Goal: Find specific page/section: Find specific page/section

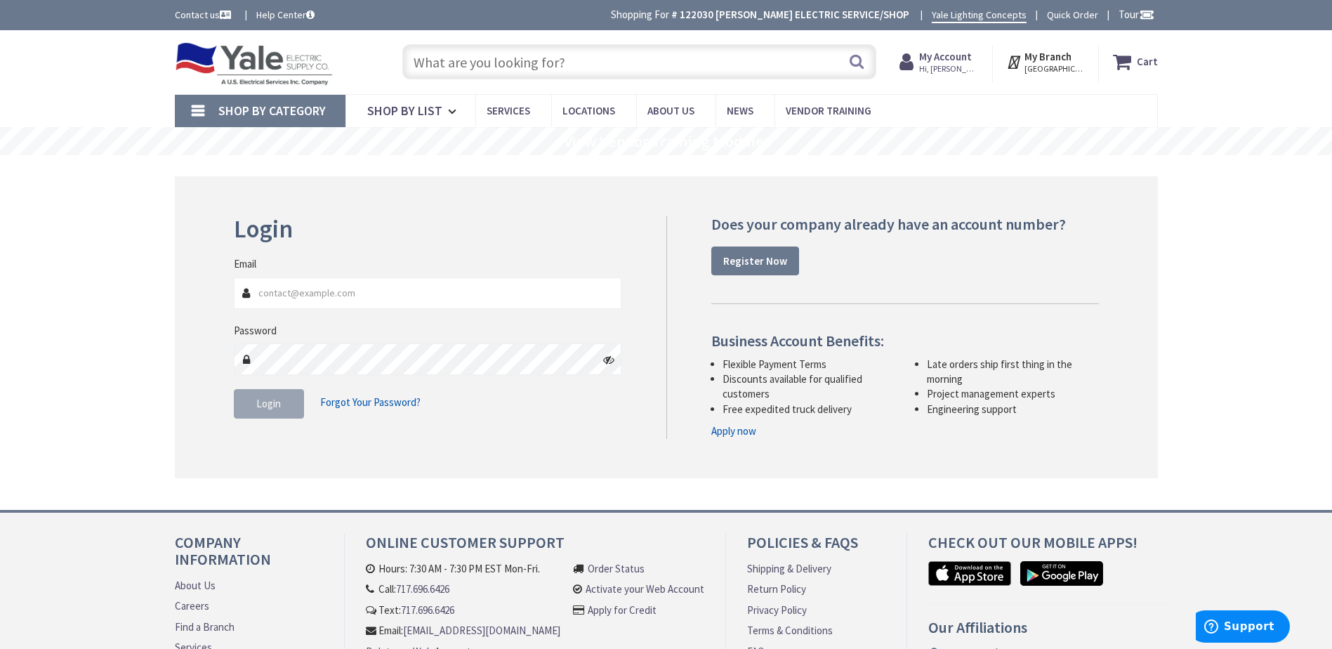
type input "[EMAIL_ADDRESS][DOMAIN_NAME]"
click at [276, 397] on span "Login" at bounding box center [268, 403] width 25 height 13
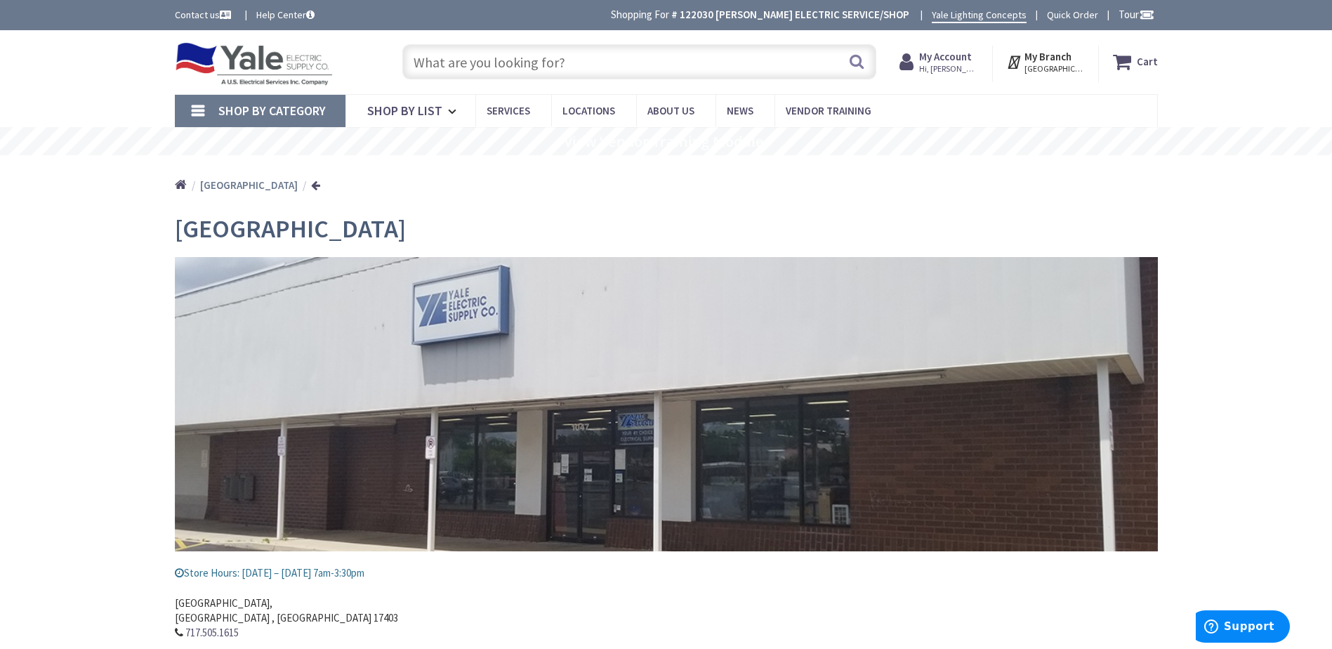
click at [561, 72] on input "text" at bounding box center [639, 61] width 474 height 35
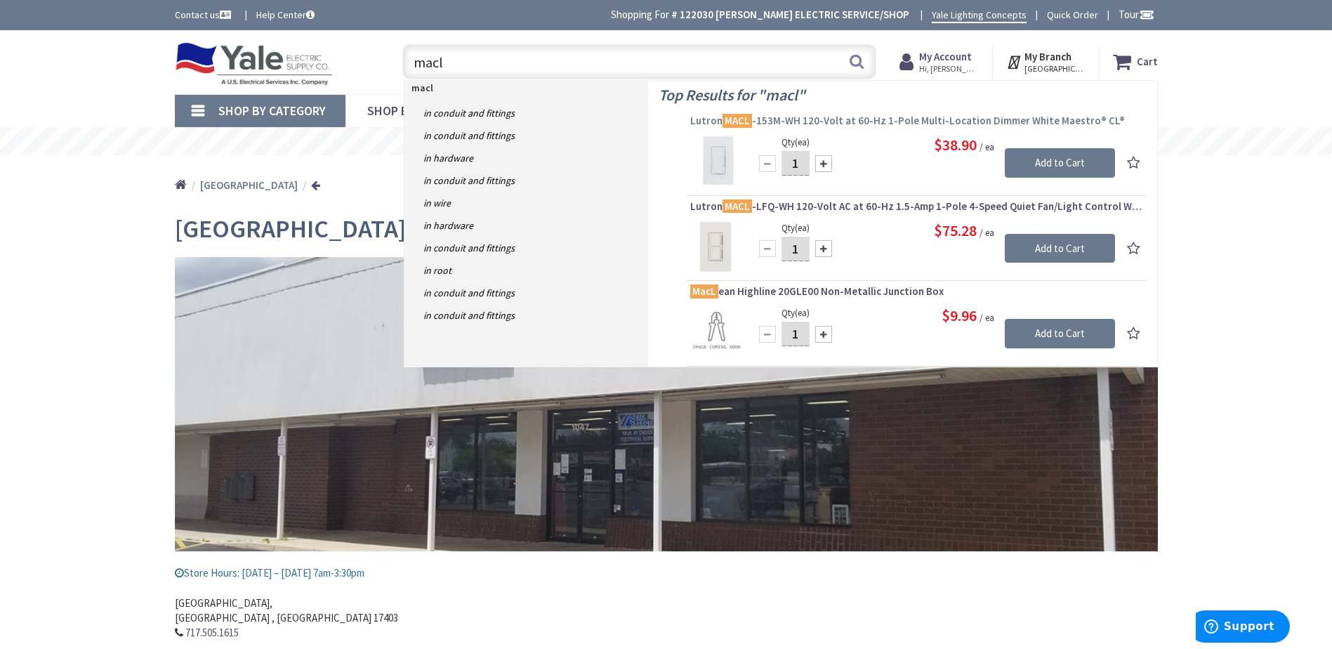
type input "macl"
click at [826, 118] on span "Lutron MACL -153M-WH 120-Volt at 60-Hz 1-Pole Multi-Location Dimmer White Maest…" at bounding box center [916, 121] width 453 height 14
